Goal: Task Accomplishment & Management: Manage account settings

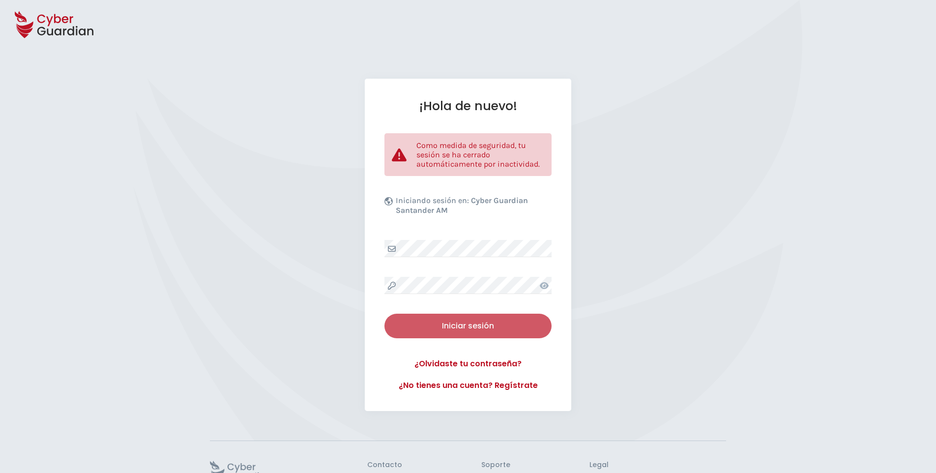
click at [443, 322] on div "Iniciar sesión" at bounding box center [468, 326] width 152 height 12
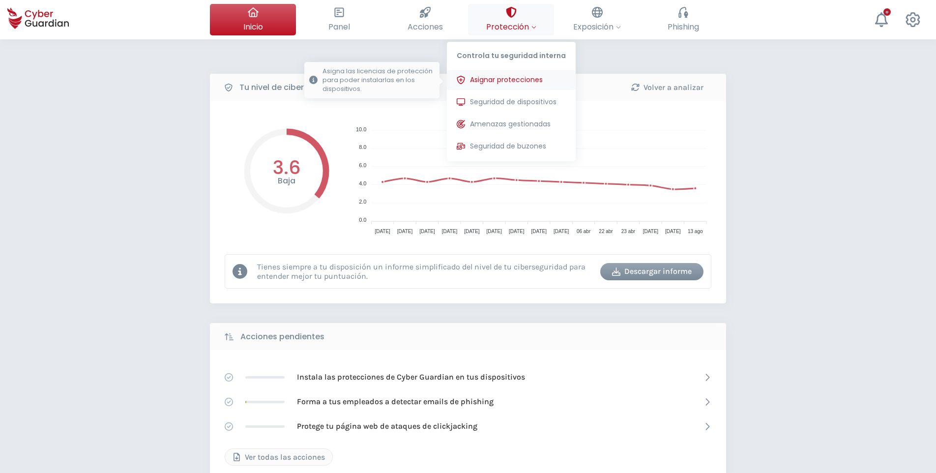
click at [516, 74] on button "Asignar protecciones Asigna las licencias de protección para poder instalarlas …" at bounding box center [511, 80] width 129 height 20
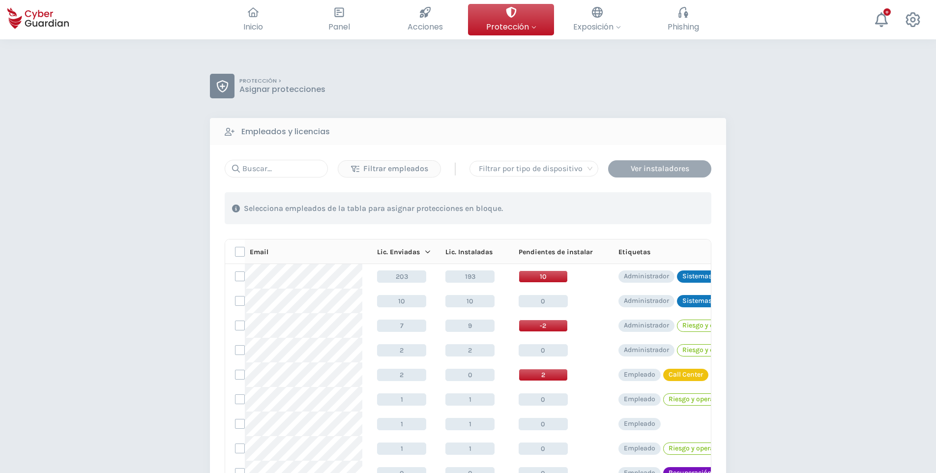
click at [658, 173] on div "Ver instaladores" at bounding box center [659, 169] width 88 height 12
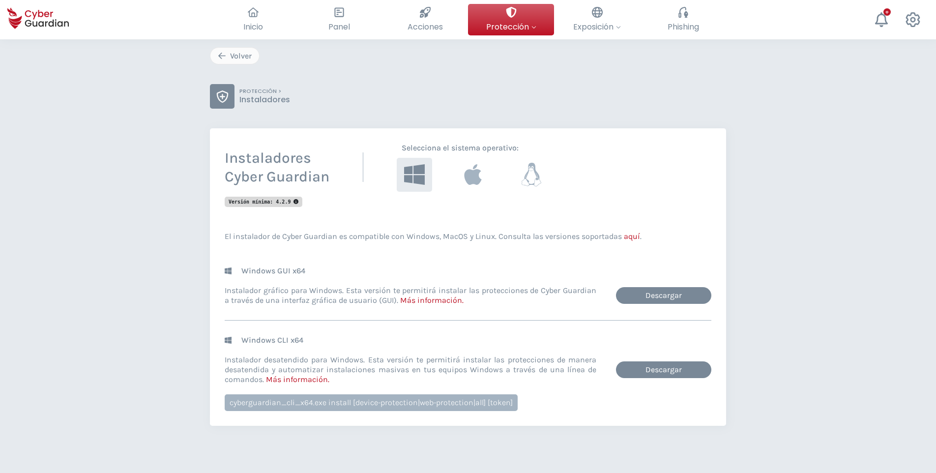
scroll to position [49, 0]
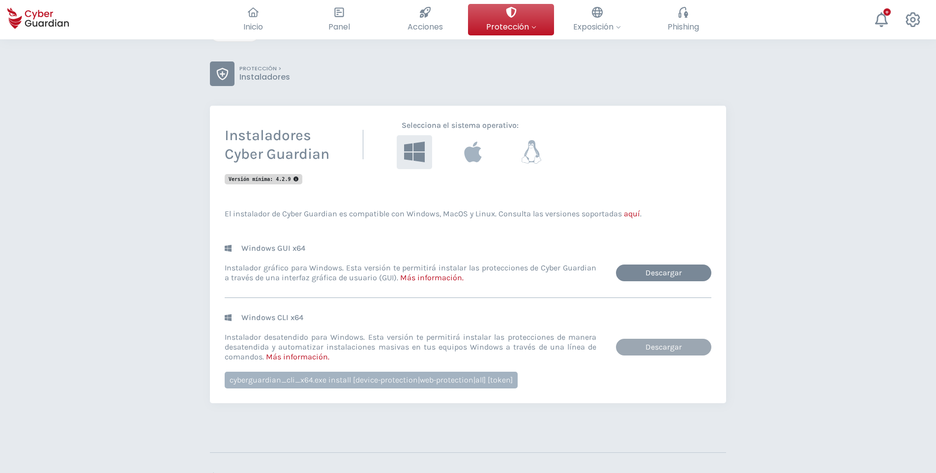
click at [697, 344] on link "Descargar" at bounding box center [663, 347] width 95 height 17
click at [689, 271] on link "Descargar" at bounding box center [663, 272] width 95 height 17
click at [667, 78] on div "PROTECCIÓN > Instaladores" at bounding box center [468, 73] width 516 height 25
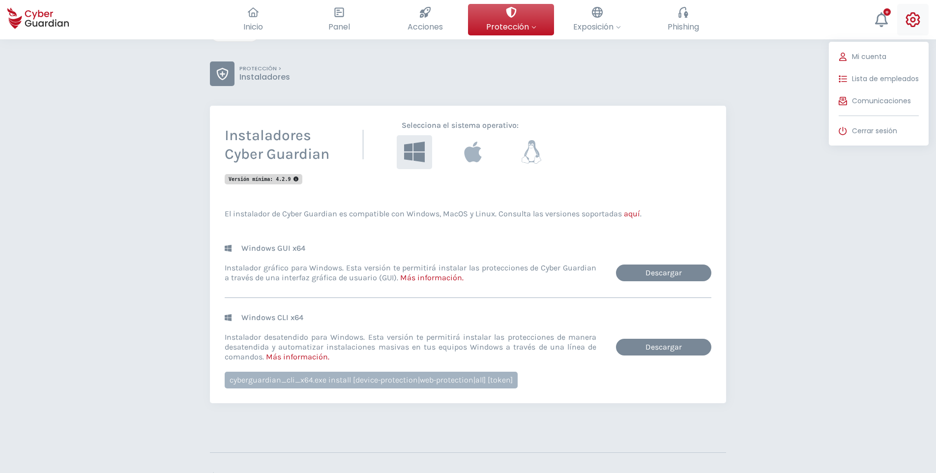
click at [918, 22] on icon at bounding box center [912, 19] width 15 height 15
click at [874, 136] on button "Cerrar sesión" at bounding box center [879, 131] width 100 height 20
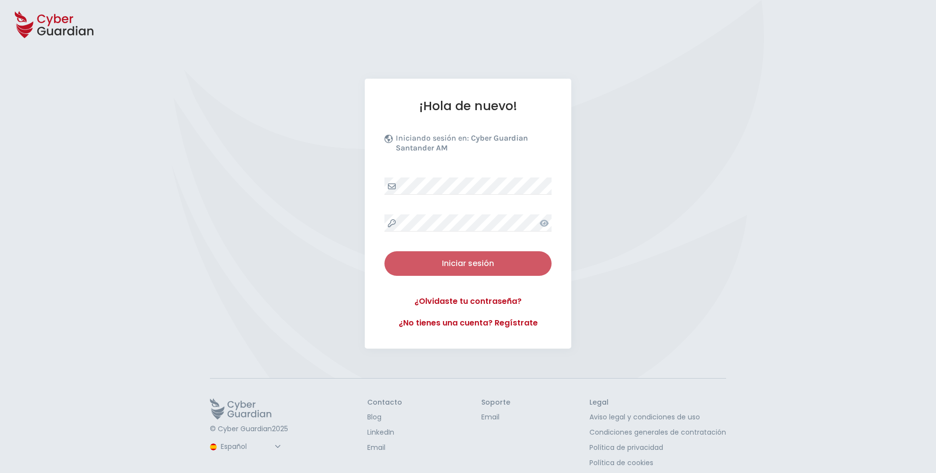
click at [450, 260] on div "Iniciar sesión" at bounding box center [468, 264] width 152 height 12
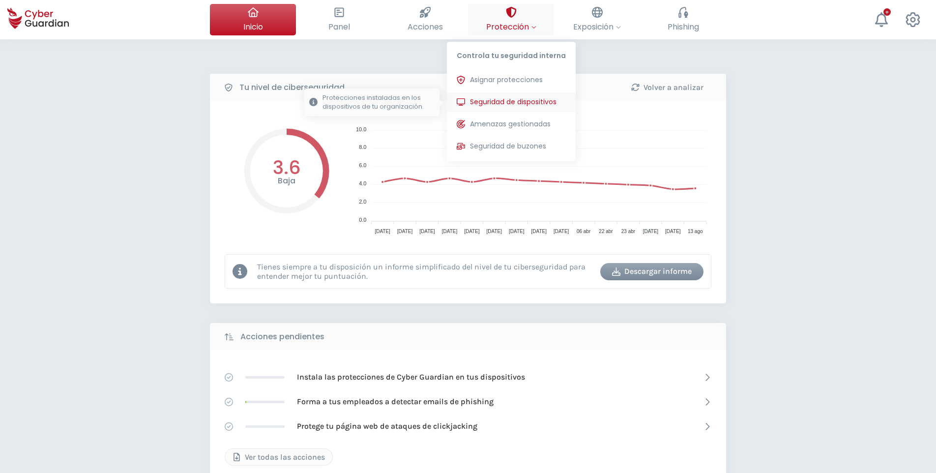
drag, startPoint x: 526, startPoint y: 101, endPoint x: 536, endPoint y: 99, distance: 10.4
click at [526, 101] on span "Seguridad de dispositivos" at bounding box center [513, 102] width 87 height 10
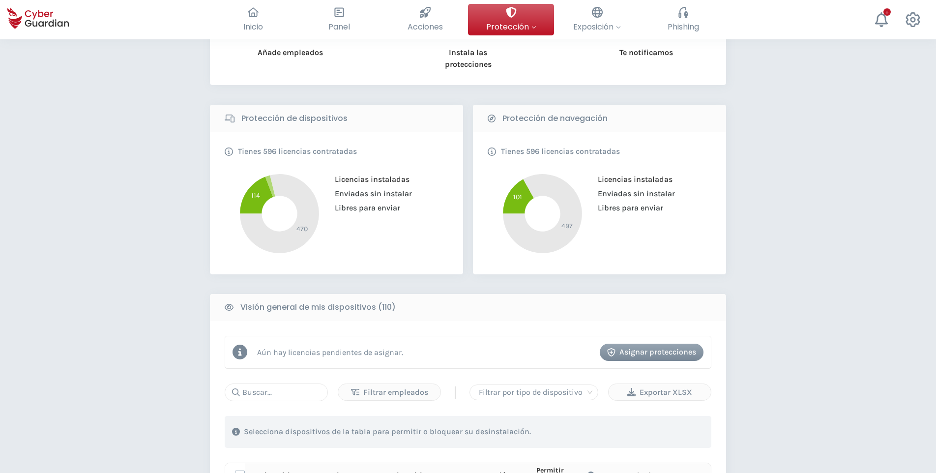
scroll to position [246, 0]
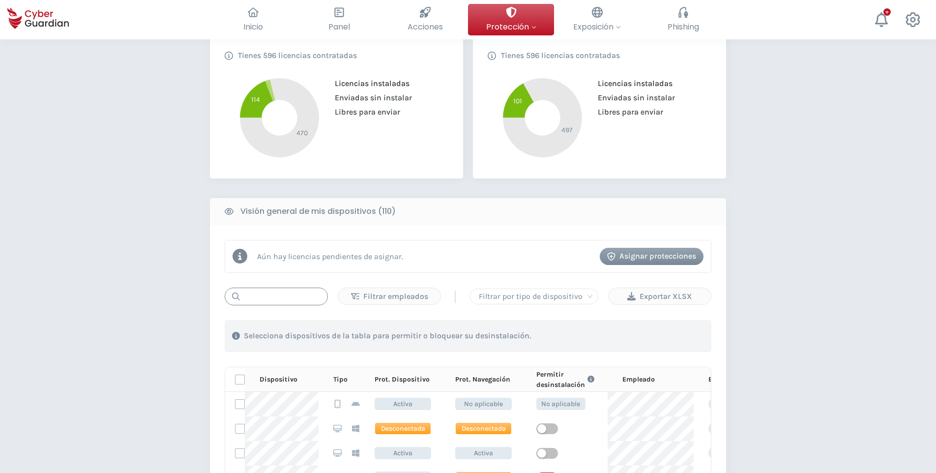
click at [291, 296] on input "text" at bounding box center [276, 297] width 103 height 18
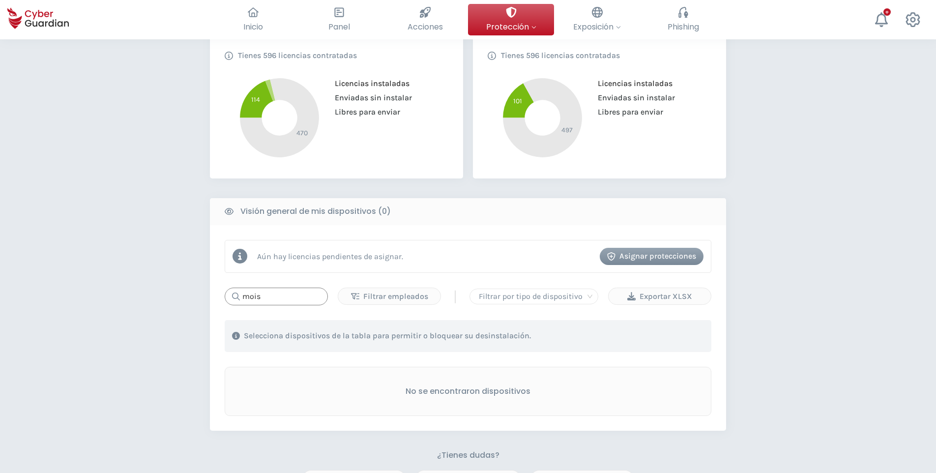
drag, startPoint x: 291, startPoint y: 296, endPoint x: 215, endPoint y: 296, distance: 76.2
click at [215, 296] on div "Aún hay licencias pendientes de asignar. Asignar protecciones mois Filtrar empl…" at bounding box center [468, 327] width 516 height 205
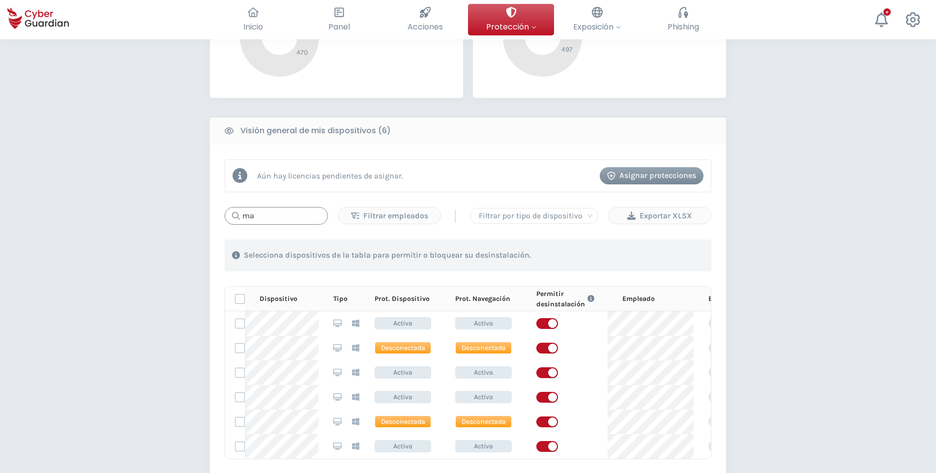
scroll to position [393, 0]
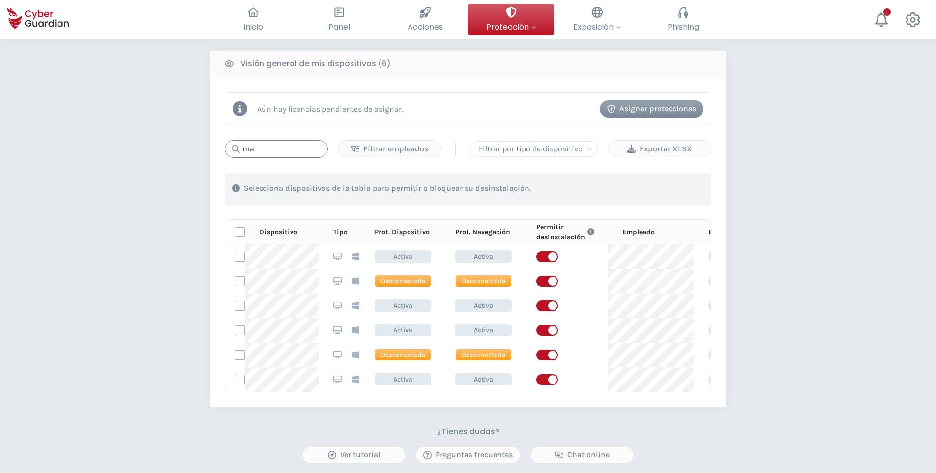
click at [285, 150] on input "ma" at bounding box center [276, 149] width 103 height 18
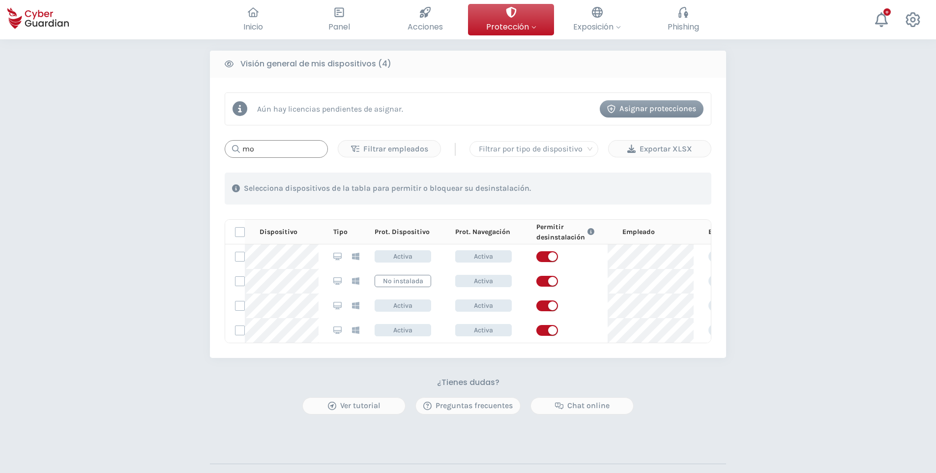
type input "mo"
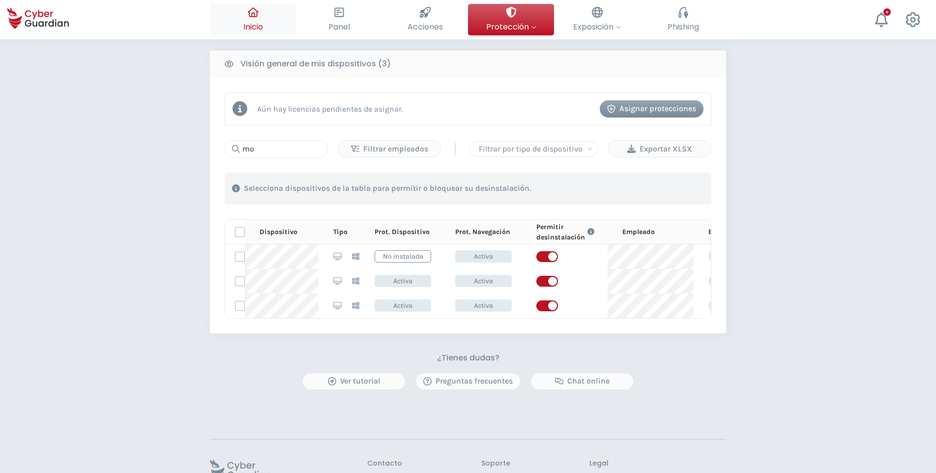
click at [257, 31] on span "Inicio" at bounding box center [253, 27] width 20 height 12
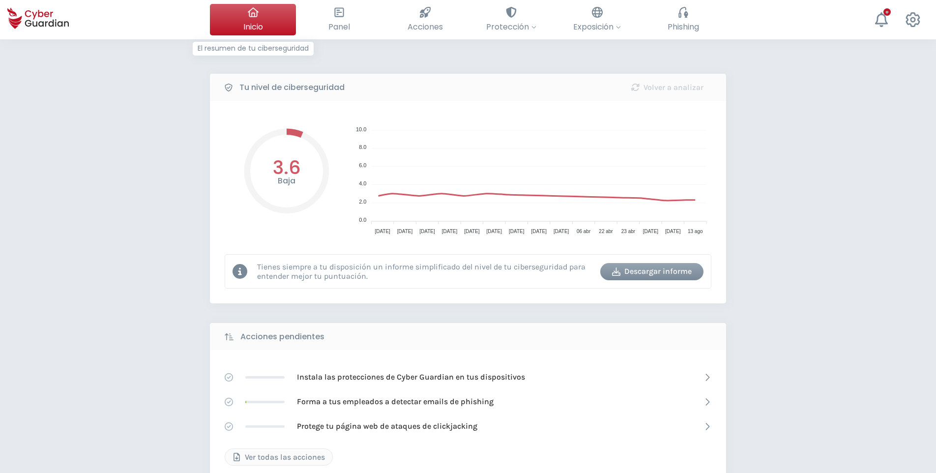
click at [243, 16] on button "Inicio El resumen de tu ciberseguridad" at bounding box center [253, 19] width 86 height 31
